Goal: Book appointment/travel/reservation

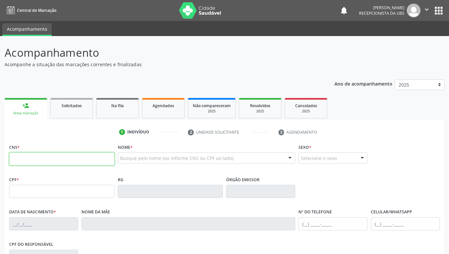
click at [100, 160] on input "text" at bounding box center [61, 158] width 105 height 13
paste input "700 8009 8259 1184"
type input "700 8009 8259 1184"
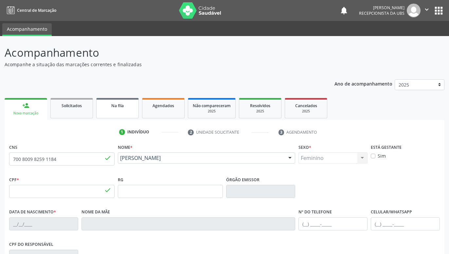
type input "035.453.874-88"
type input "1[DATE]"
type input "[PERSON_NAME]"
type input "[PHONE_NUMBER]"
type input "087.337.044-90"
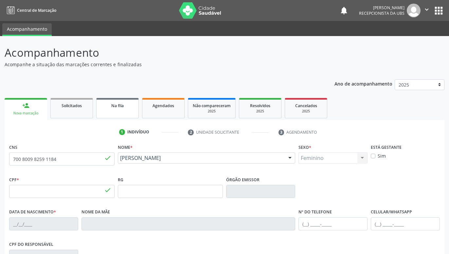
type input "782"
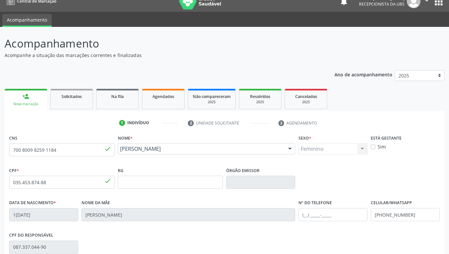
scroll to position [101, 0]
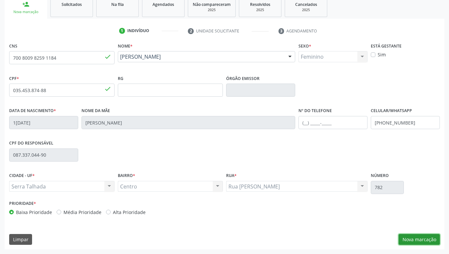
click at [417, 241] on button "Nova marcação" at bounding box center [419, 239] width 41 height 11
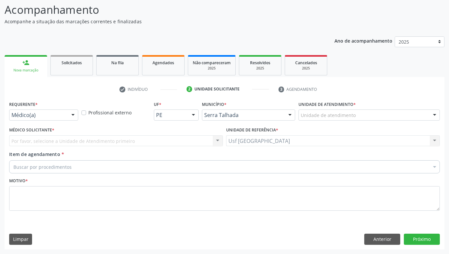
scroll to position [43, 0]
drag, startPoint x: 70, startPoint y: 113, endPoint x: 68, endPoint y: 120, distance: 7.1
click at [70, 113] on div at bounding box center [73, 115] width 10 height 11
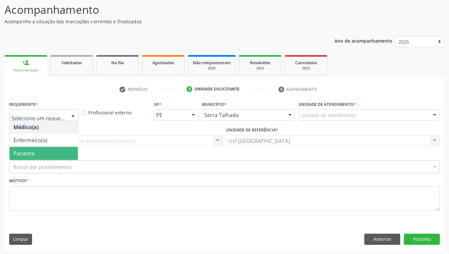
drag, startPoint x: 54, startPoint y: 156, endPoint x: 53, endPoint y: 151, distance: 5.1
click at [54, 154] on span "Paciente" at bounding box center [43, 153] width 68 height 13
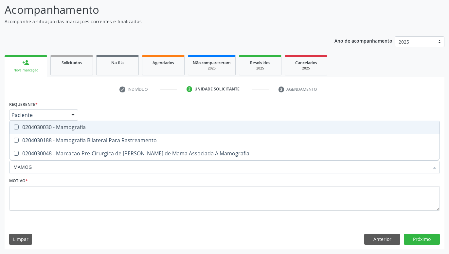
type input "MAMOGR"
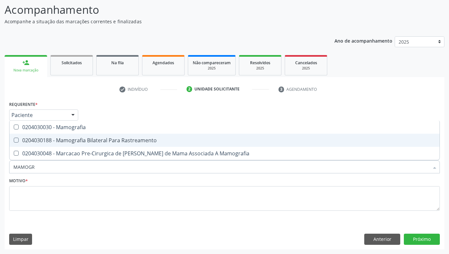
click at [71, 137] on span "0204030188 - Mamografia Bilateral Para Rastreamento" at bounding box center [224, 140] width 430 height 13
checkbox Rastreamento "true"
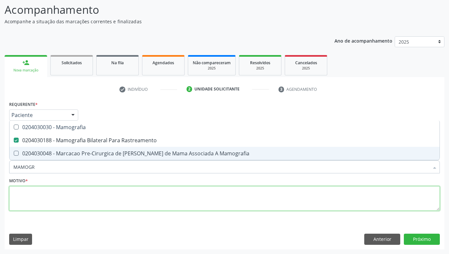
drag, startPoint x: 327, startPoint y: 190, endPoint x: 295, endPoint y: 199, distance: 32.8
click at [327, 191] on textarea at bounding box center [224, 198] width 431 height 25
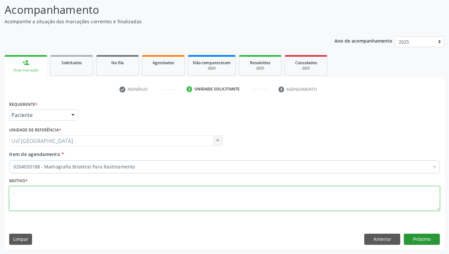
type textarea "."
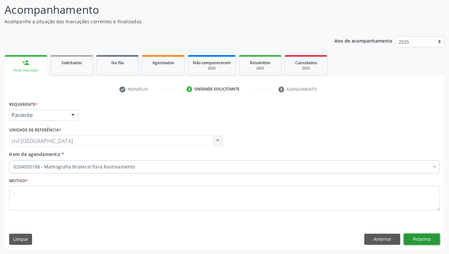
click at [424, 241] on button "Próximo" at bounding box center [422, 239] width 36 height 11
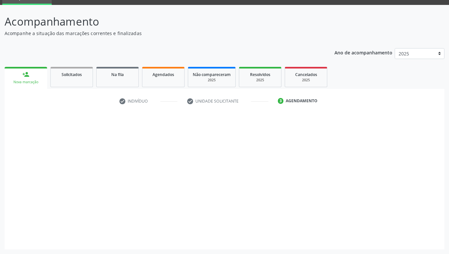
scroll to position [31, 0]
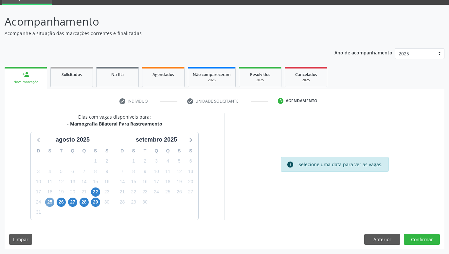
click at [48, 202] on span "25" at bounding box center [49, 201] width 9 height 9
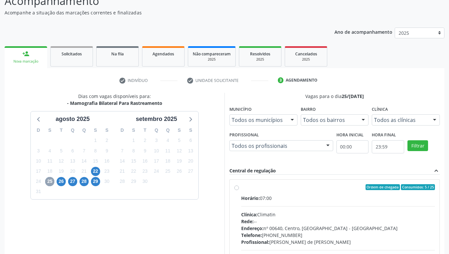
scroll to position [65, 0]
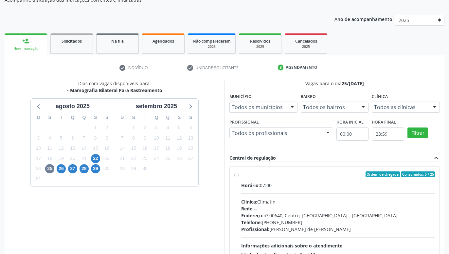
click at [241, 174] on label "Ordem de chegada Consumidos: 5 / 25 Horário: 07:00 Clínica: Climatin Rede: -- E…" at bounding box center [338, 221] width 194 height 101
click at [236, 174] on input "Ordem de chegada Consumidos: 5 / 25 Horário: 07:00 Clínica: Climatin Rede: -- E…" at bounding box center [237, 174] width 5 height 6
radio input "true"
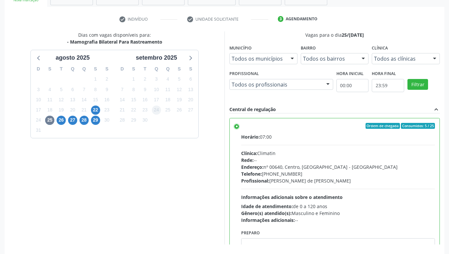
scroll to position [138, 0]
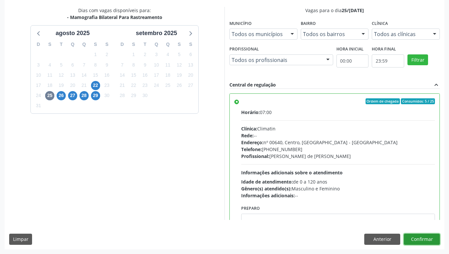
click at [411, 237] on button "Confirmar" at bounding box center [422, 239] width 36 height 11
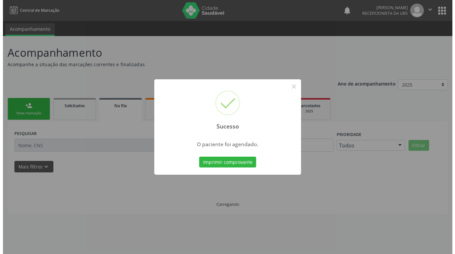
scroll to position [0, 0]
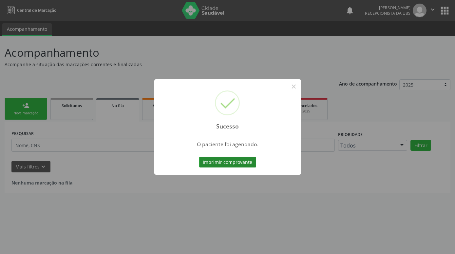
click at [242, 158] on button "Imprimir comprovante" at bounding box center [227, 162] width 57 height 11
